Goal: Information Seeking & Learning: Learn about a topic

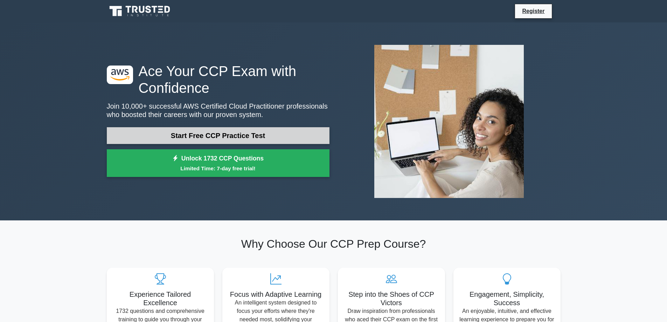
click at [212, 136] on link "Start Free CCP Practice Test" at bounding box center [218, 135] width 223 height 17
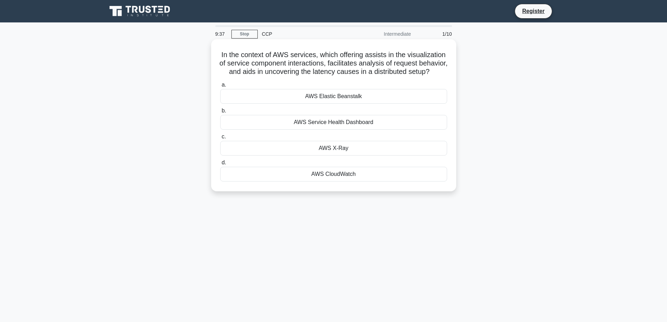
click at [348, 181] on div "AWS CloudWatch" at bounding box center [333, 174] width 227 height 15
click at [220, 165] on input "d. AWS CloudWatch" at bounding box center [220, 162] width 0 height 5
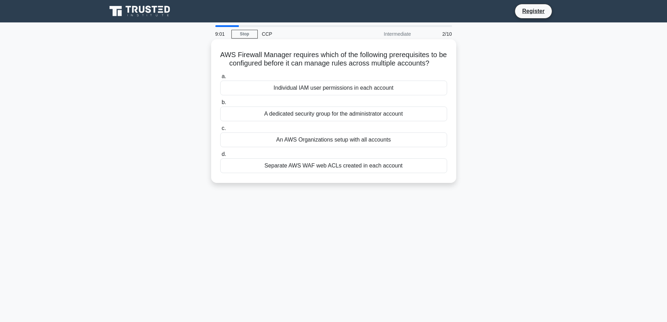
click at [395, 91] on div "Individual IAM user permissions in each account" at bounding box center [333, 87] width 227 height 15
click at [220, 79] on input "a. Individual IAM user permissions in each account" at bounding box center [220, 76] width 0 height 5
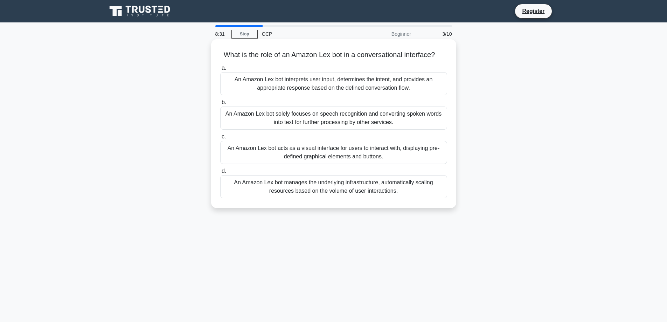
click at [330, 188] on div "An Amazon Lex bot manages the underlying infrastructure, automatically scaling …" at bounding box center [333, 186] width 227 height 23
click at [220, 173] on input "d. An Amazon Lex bot manages the underlying infrastructure, automatically scali…" at bounding box center [220, 171] width 0 height 5
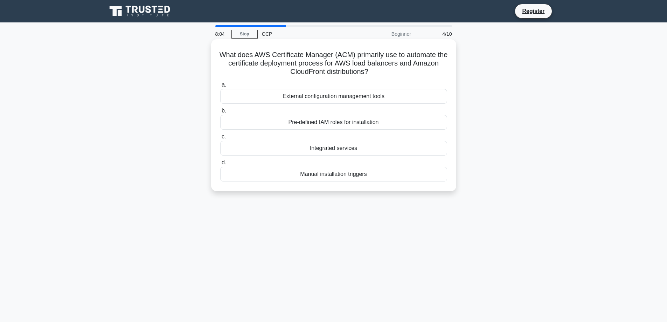
click at [358, 123] on div "Pre-defined IAM roles for installation" at bounding box center [333, 122] width 227 height 15
click at [220, 113] on input "b. Pre-defined IAM roles for installation" at bounding box center [220, 110] width 0 height 5
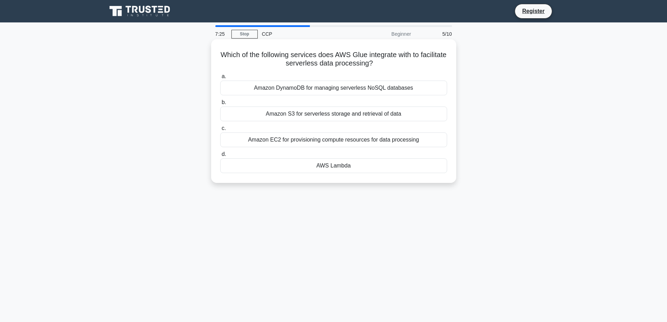
click at [405, 88] on div "Amazon DynamoDB for managing serverless NoSQL databases" at bounding box center [333, 87] width 227 height 15
click at [220, 79] on input "a. Amazon DynamoDB for managing serverless NoSQL databases" at bounding box center [220, 76] width 0 height 5
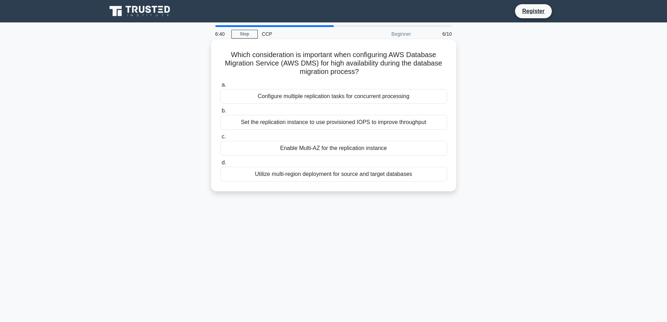
click at [340, 176] on div "Utilize multi-region deployment for source and target databases" at bounding box center [333, 174] width 227 height 15
click at [220, 165] on input "d. Utilize multi-region deployment for source and target databases" at bounding box center [220, 162] width 0 height 5
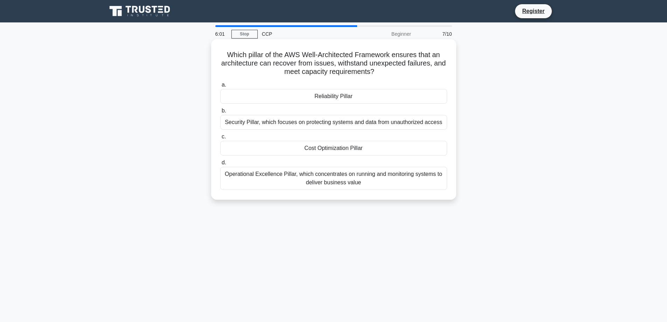
click at [381, 122] on div "Security Pillar, which focuses on protecting systems and data from unauthorized…" at bounding box center [333, 122] width 227 height 15
click at [220, 113] on input "b. Security Pillar, which focuses on protecting systems and data from unauthori…" at bounding box center [220, 110] width 0 height 5
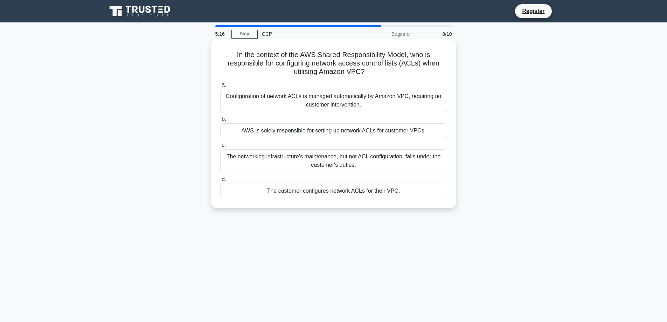
click at [380, 96] on div "Configuration of network ACLs is managed automatically by Amazon VPC, requiring…" at bounding box center [333, 100] width 227 height 23
click at [220, 87] on input "a. Configuration of network ACLs is managed automatically by Amazon VPC, requir…" at bounding box center [220, 85] width 0 height 5
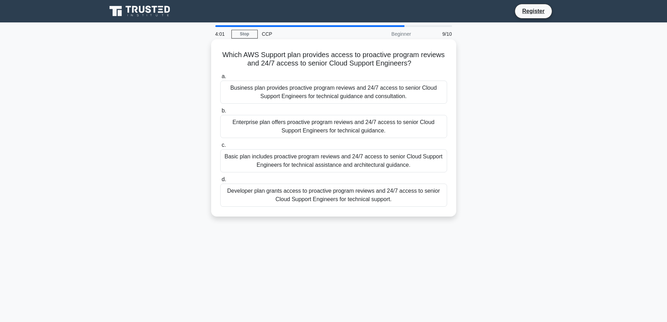
click at [373, 199] on div "Developer plan grants access to proactive program reviews and 24/7 access to se…" at bounding box center [333, 194] width 227 height 23
click at [220, 182] on input "d. Developer plan grants access to proactive program reviews and 24/7 access to…" at bounding box center [220, 179] width 0 height 5
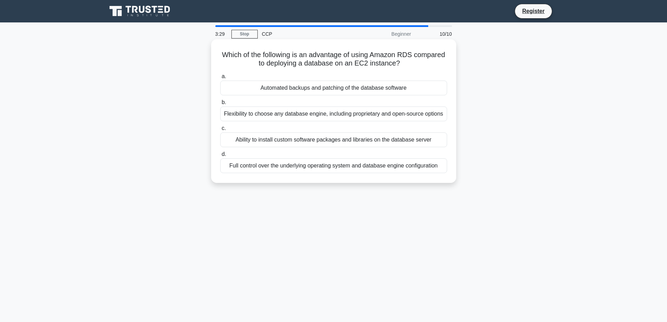
click at [374, 167] on div "Full control over the underlying operating system and database engine configura…" at bounding box center [333, 165] width 227 height 15
click at [220, 156] on input "d. Full control over the underlying operating system and database engine config…" at bounding box center [220, 154] width 0 height 5
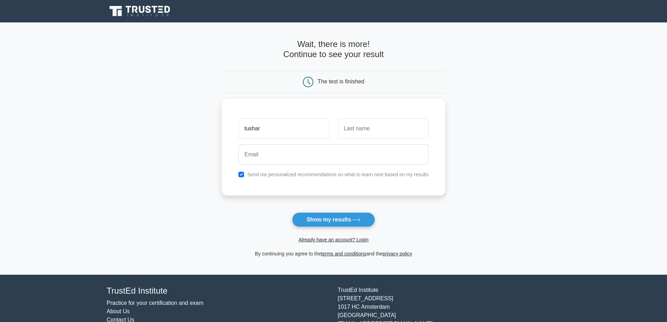
type input "tushar"
type input "[PERSON_NAME]"
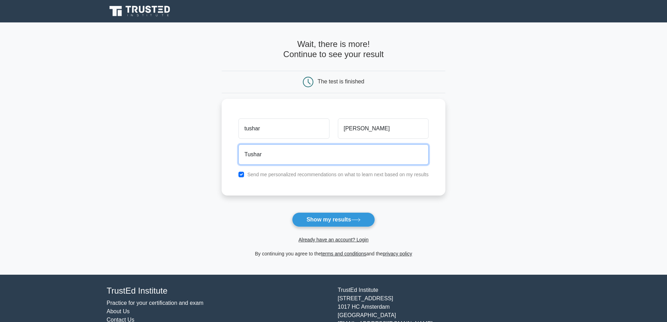
type input "[EMAIL_ADDRESS][PERSON_NAME][DOMAIN_NAME]"
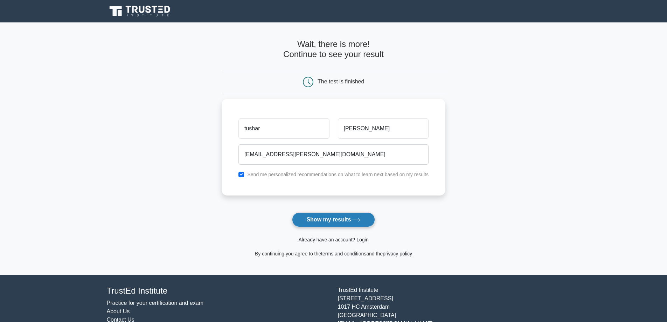
click at [333, 220] on button "Show my results" at bounding box center [333, 219] width 83 height 15
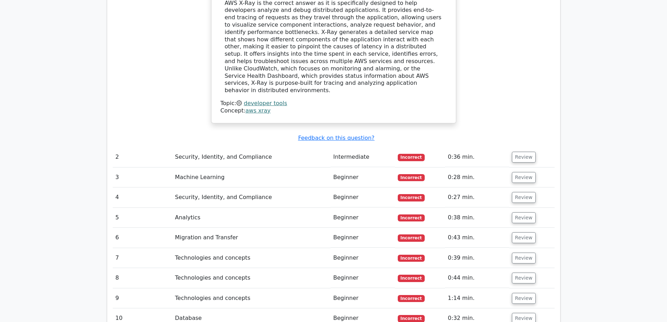
scroll to position [700, 0]
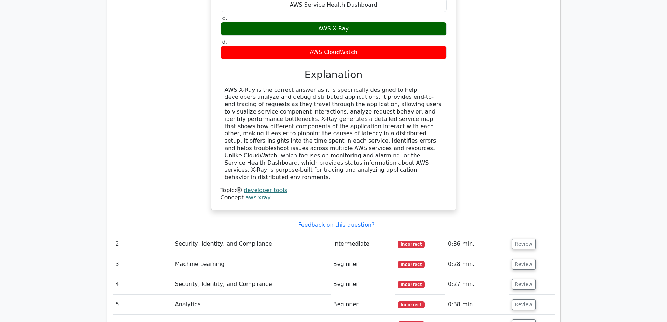
click at [384, 234] on td "Intermediate" at bounding box center [362, 244] width 64 height 20
click at [513, 238] on button "Review" at bounding box center [524, 243] width 24 height 11
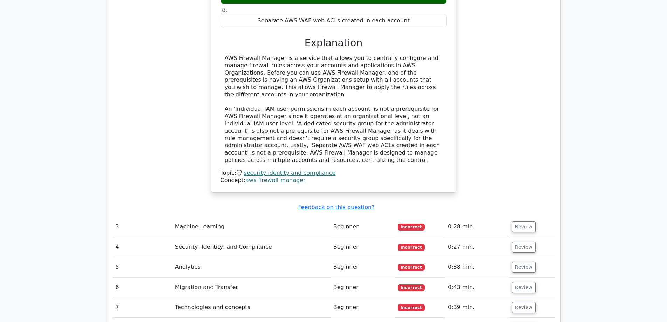
scroll to position [1120, 0]
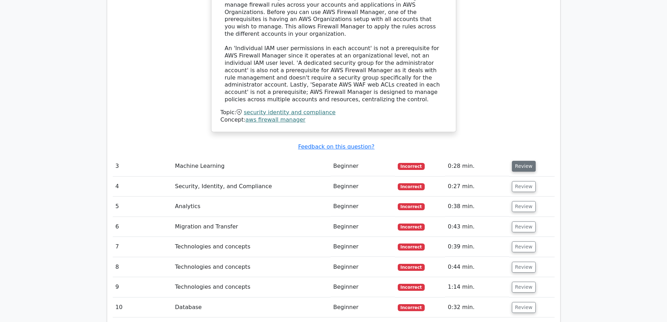
click at [516, 161] on button "Review" at bounding box center [524, 166] width 24 height 11
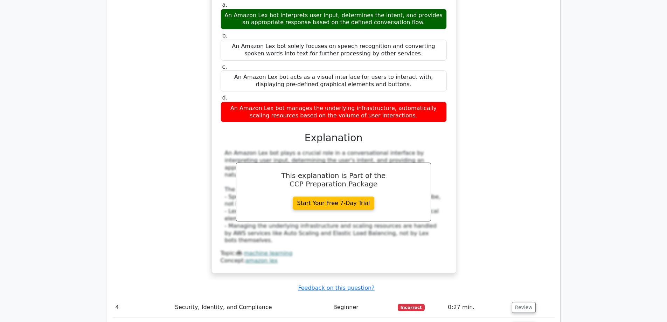
scroll to position [1400, 0]
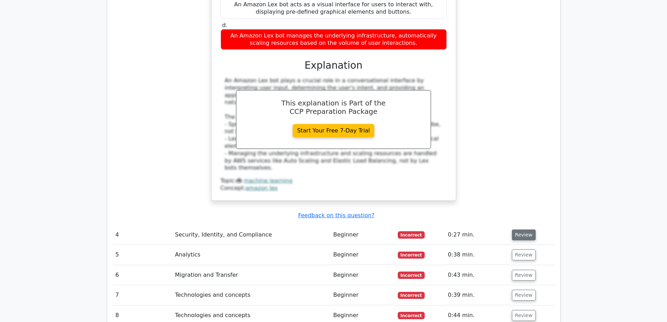
click at [529, 229] on button "Review" at bounding box center [524, 234] width 24 height 11
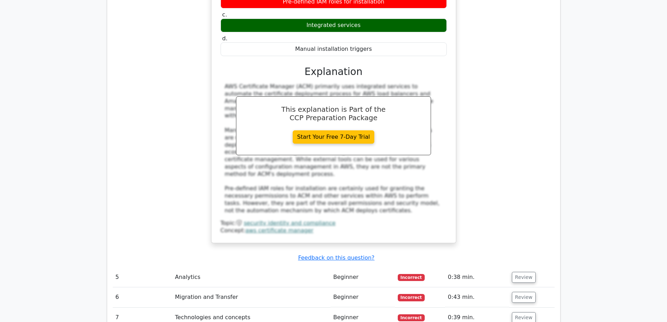
scroll to position [1785, 0]
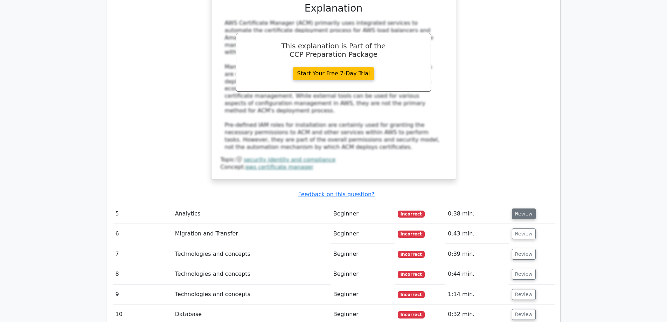
click at [519, 208] on button "Review" at bounding box center [524, 213] width 24 height 11
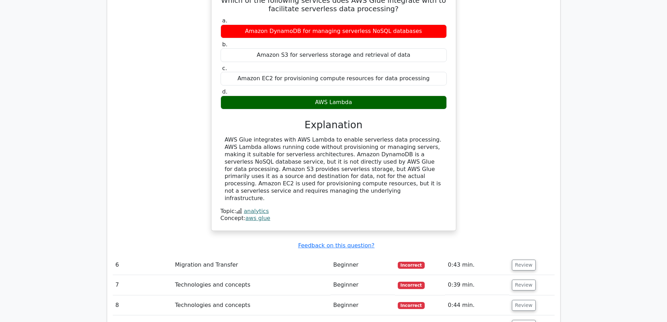
scroll to position [2064, 0]
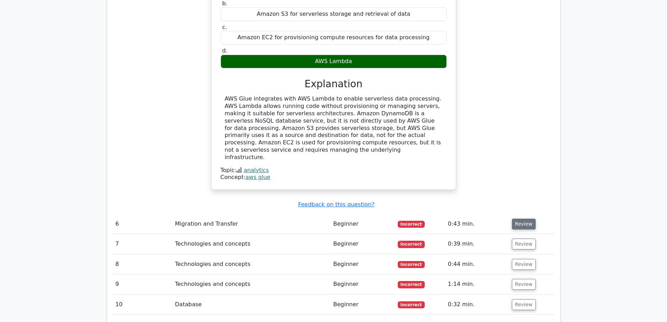
click at [519, 218] on button "Review" at bounding box center [524, 223] width 24 height 11
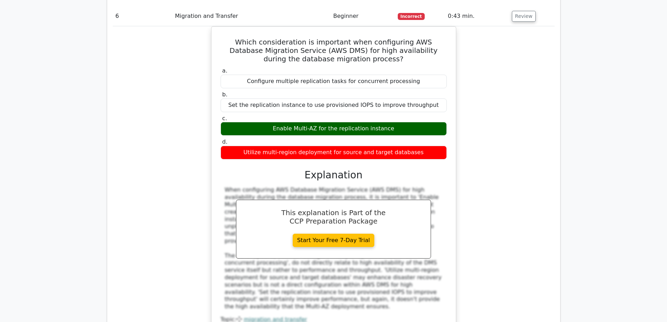
scroll to position [2204, 0]
